Goal: Information Seeking & Learning: Find specific fact

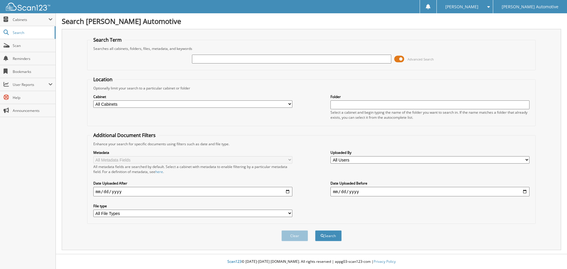
click at [212, 59] on input "text" at bounding box center [291, 59] width 199 height 9
type input "[DEMOGRAPHIC_DATA][PERSON_NAME]"
click at [315, 230] on button "Search" at bounding box center [328, 235] width 27 height 11
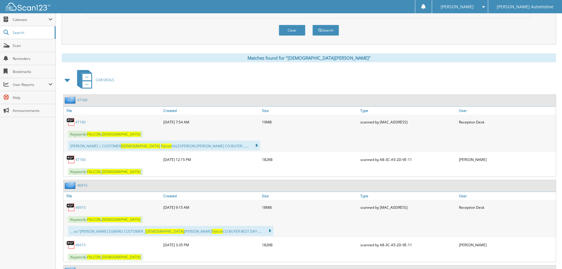
scroll to position [207, 0]
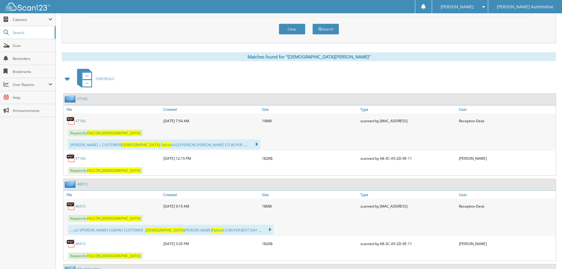
click at [80, 122] on link "47160" at bounding box center [80, 120] width 10 height 5
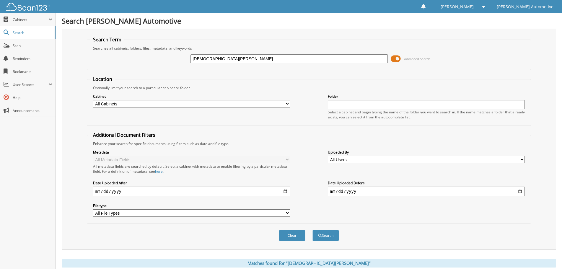
scroll to position [0, 0]
